Goal: Transaction & Acquisition: Book appointment/travel/reservation

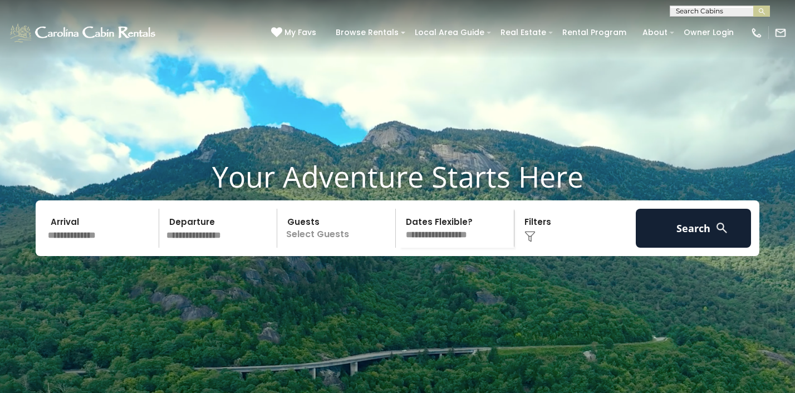
click at [101, 248] on input "text" at bounding box center [101, 228] width 115 height 39
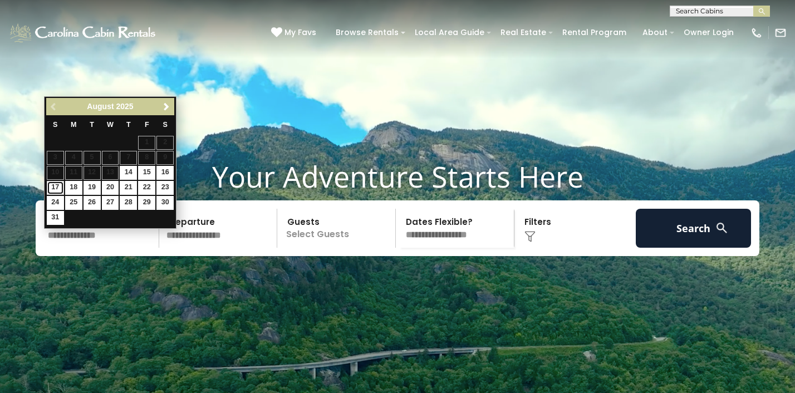
click at [56, 188] on link "17" at bounding box center [55, 188] width 17 height 14
type input "*******"
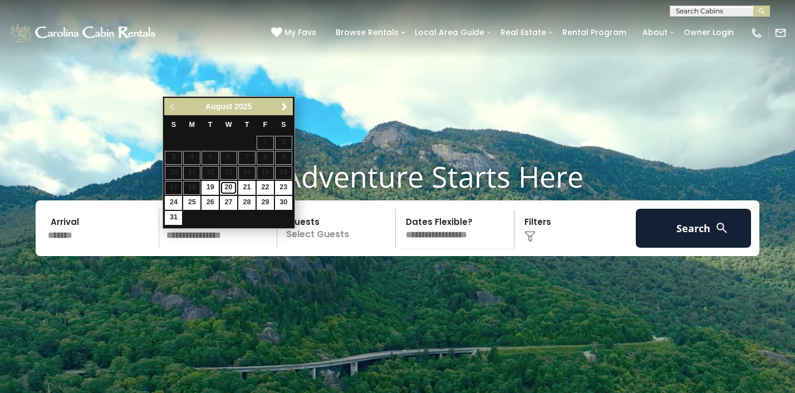
click at [231, 186] on link "20" at bounding box center [228, 188] width 17 height 14
type input "*******"
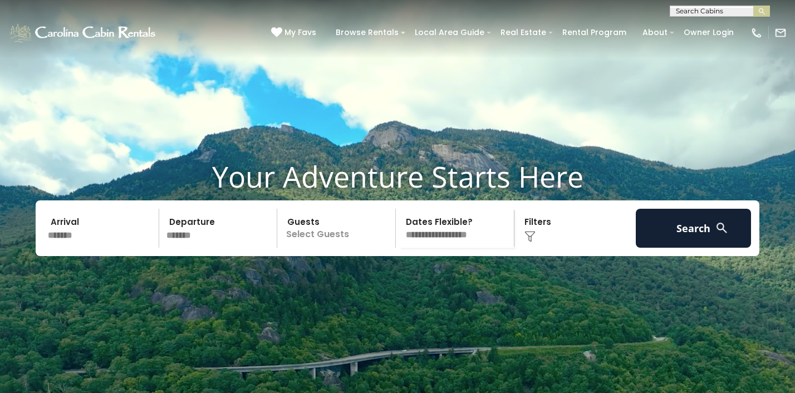
click at [339, 247] on p "Select Guests" at bounding box center [337, 228] width 115 height 39
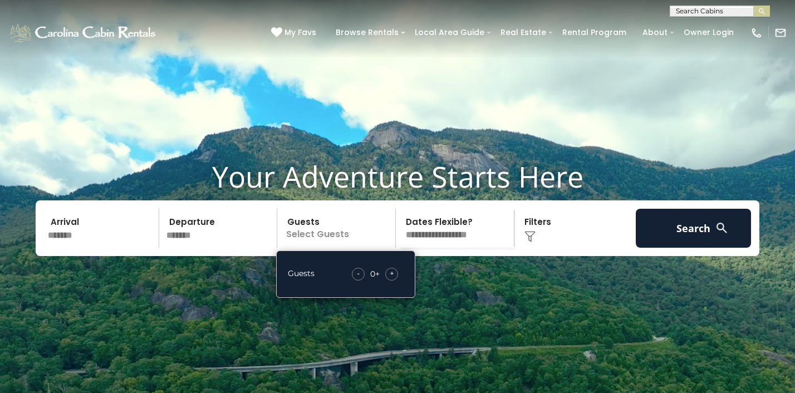
click at [393, 279] on span "+" at bounding box center [392, 273] width 4 height 11
click at [530, 242] on img at bounding box center [529, 236] width 11 height 11
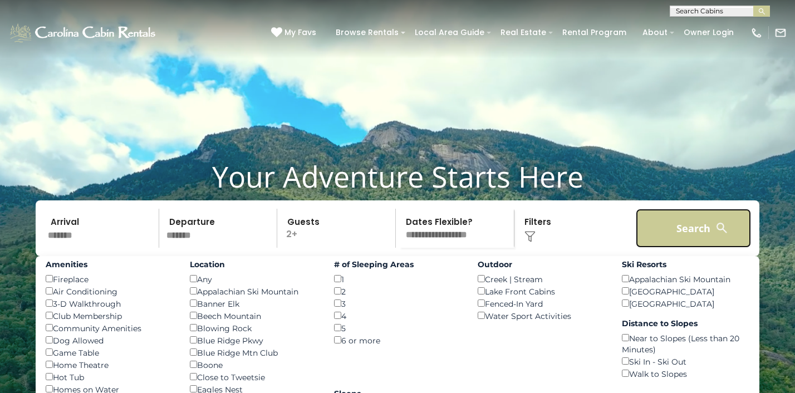
click at [696, 234] on button "Search" at bounding box center [692, 228] width 115 height 39
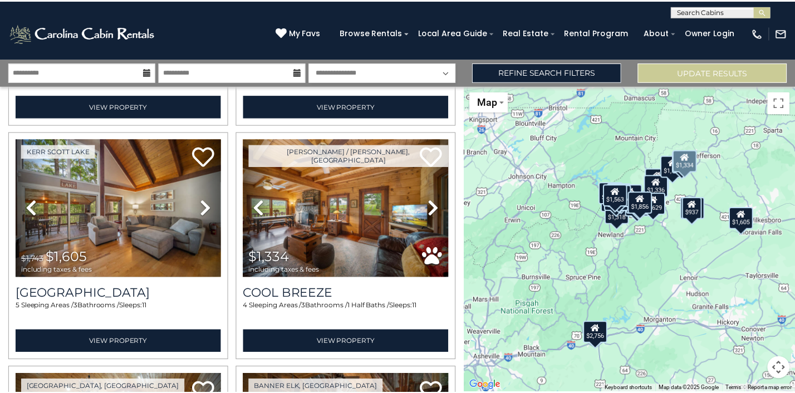
scroll to position [3325, 0]
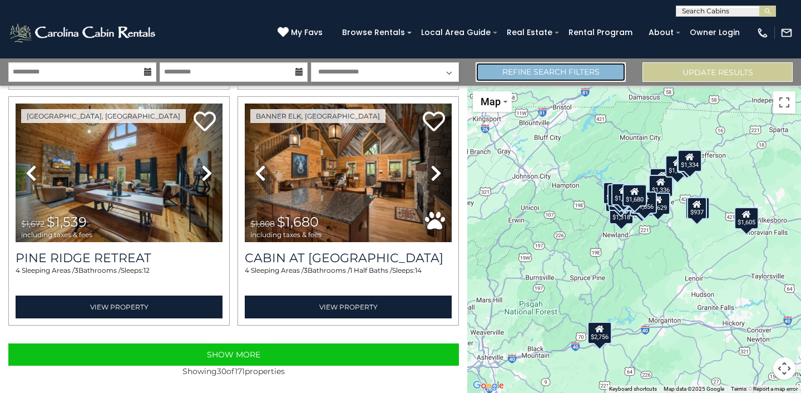
click at [595, 80] on link "Refine Search Filters" at bounding box center [551, 71] width 150 height 19
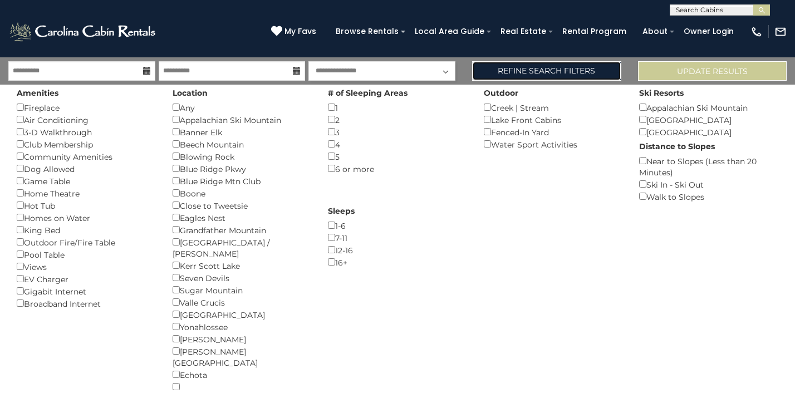
scroll to position [0, 0]
